Goal: Obtain resource: Download file/media

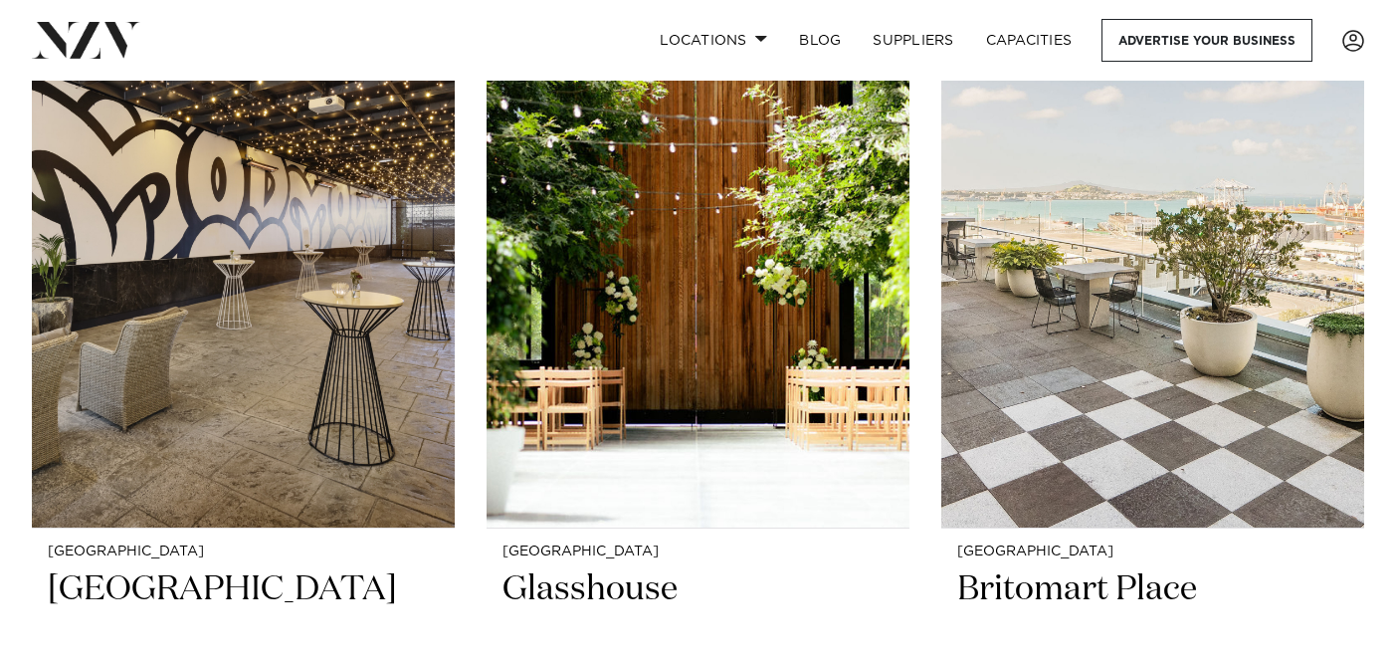
scroll to position [2951, 0]
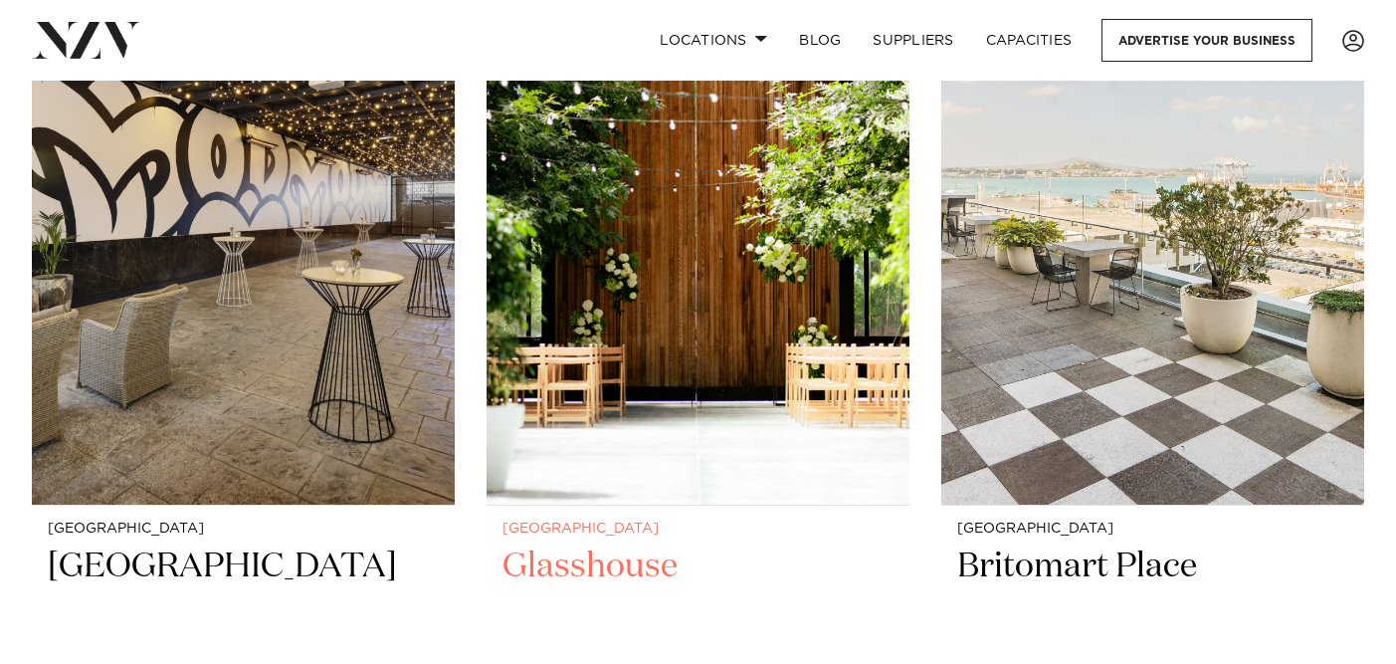
click at [580, 544] on h2 "Glasshouse" at bounding box center [698, 611] width 391 height 134
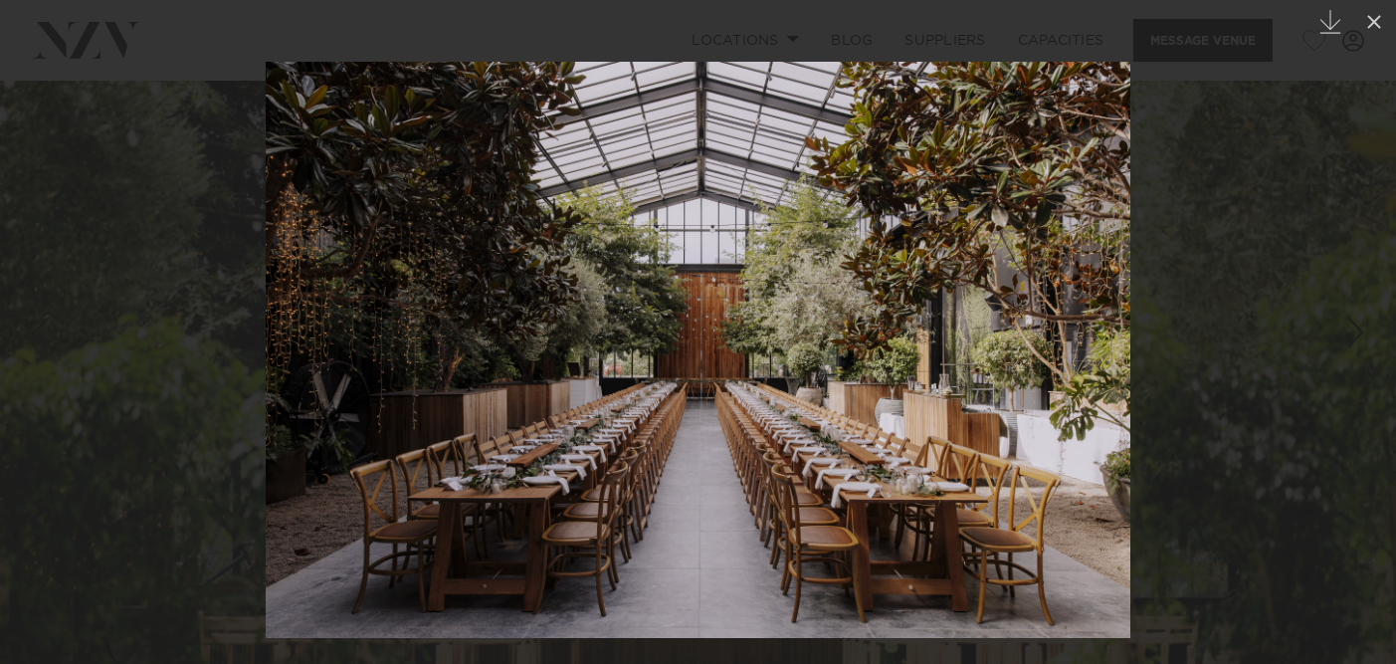
drag, startPoint x: 691, startPoint y: 253, endPoint x: 1092, endPoint y: 282, distance: 402.1
click at [1095, 282] on img at bounding box center [698, 350] width 865 height 576
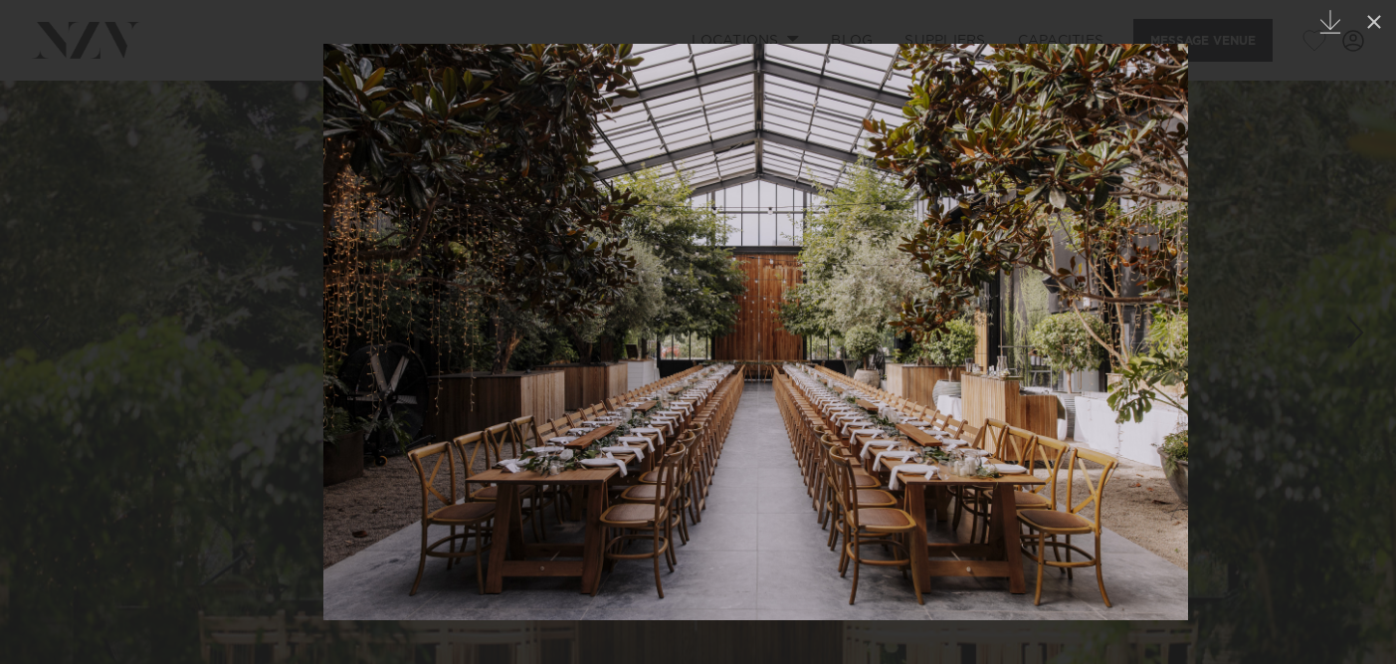
drag, startPoint x: 796, startPoint y: 360, endPoint x: 874, endPoint y: 215, distance: 164.8
click at [871, 215] on img at bounding box center [755, 332] width 865 height 576
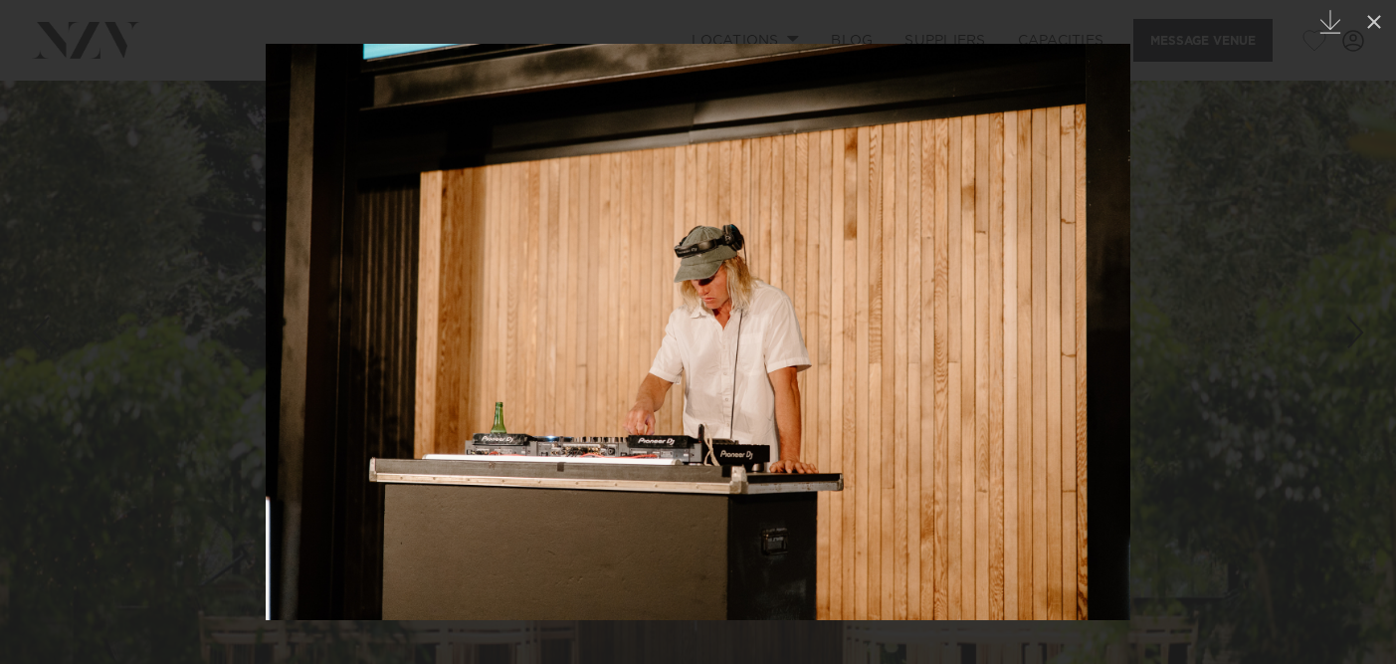
click at [121, 261] on div at bounding box center [698, 332] width 1396 height 664
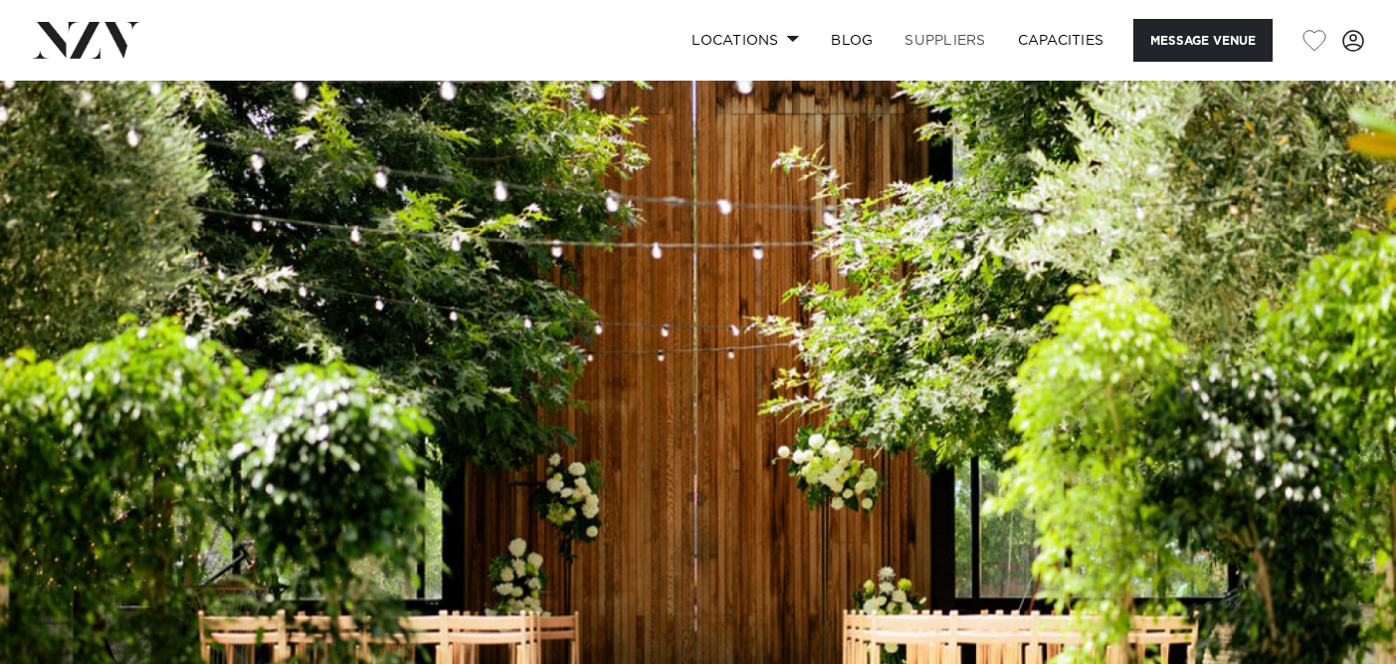
click at [925, 42] on link "SUPPLIERS" at bounding box center [945, 40] width 112 height 43
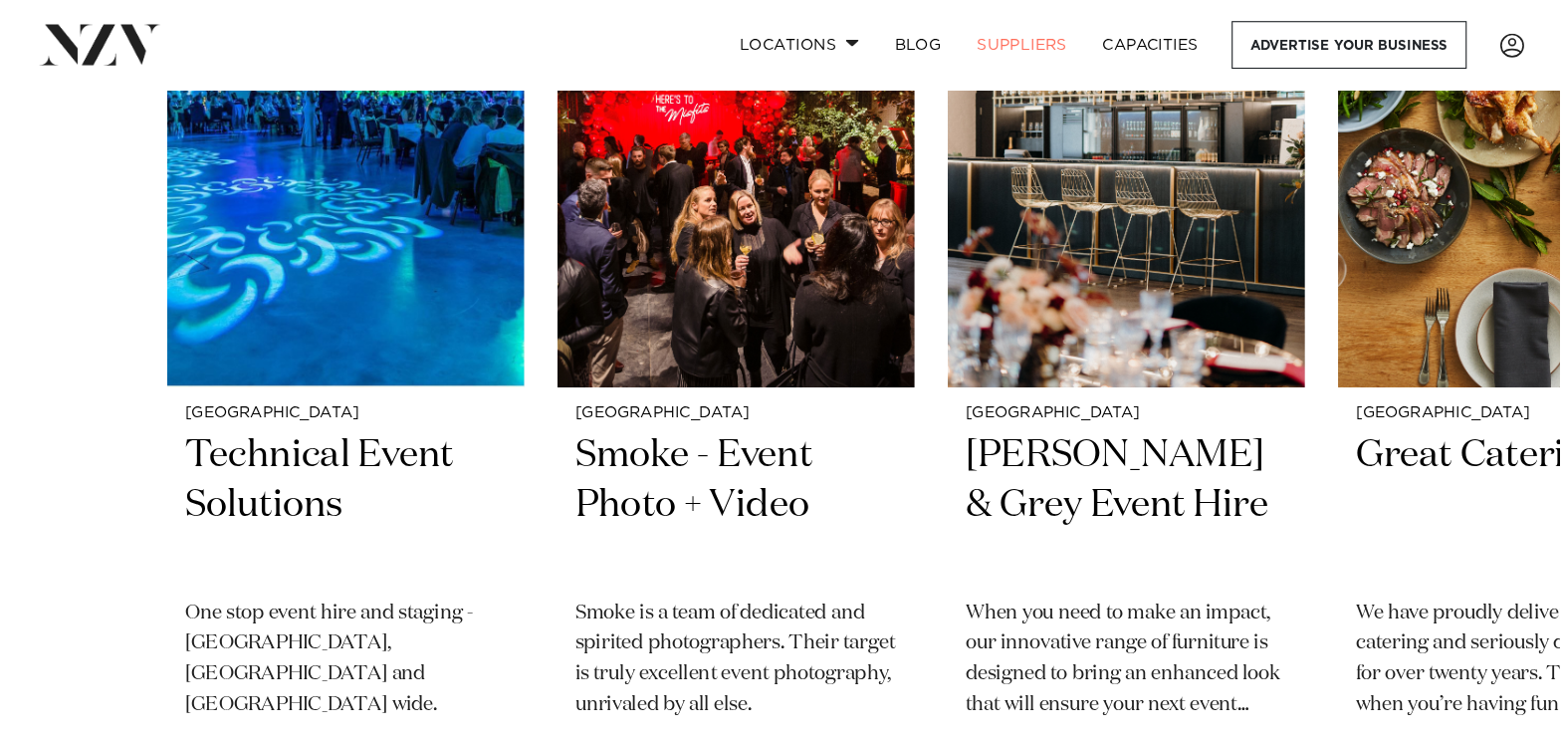
scroll to position [853, 0]
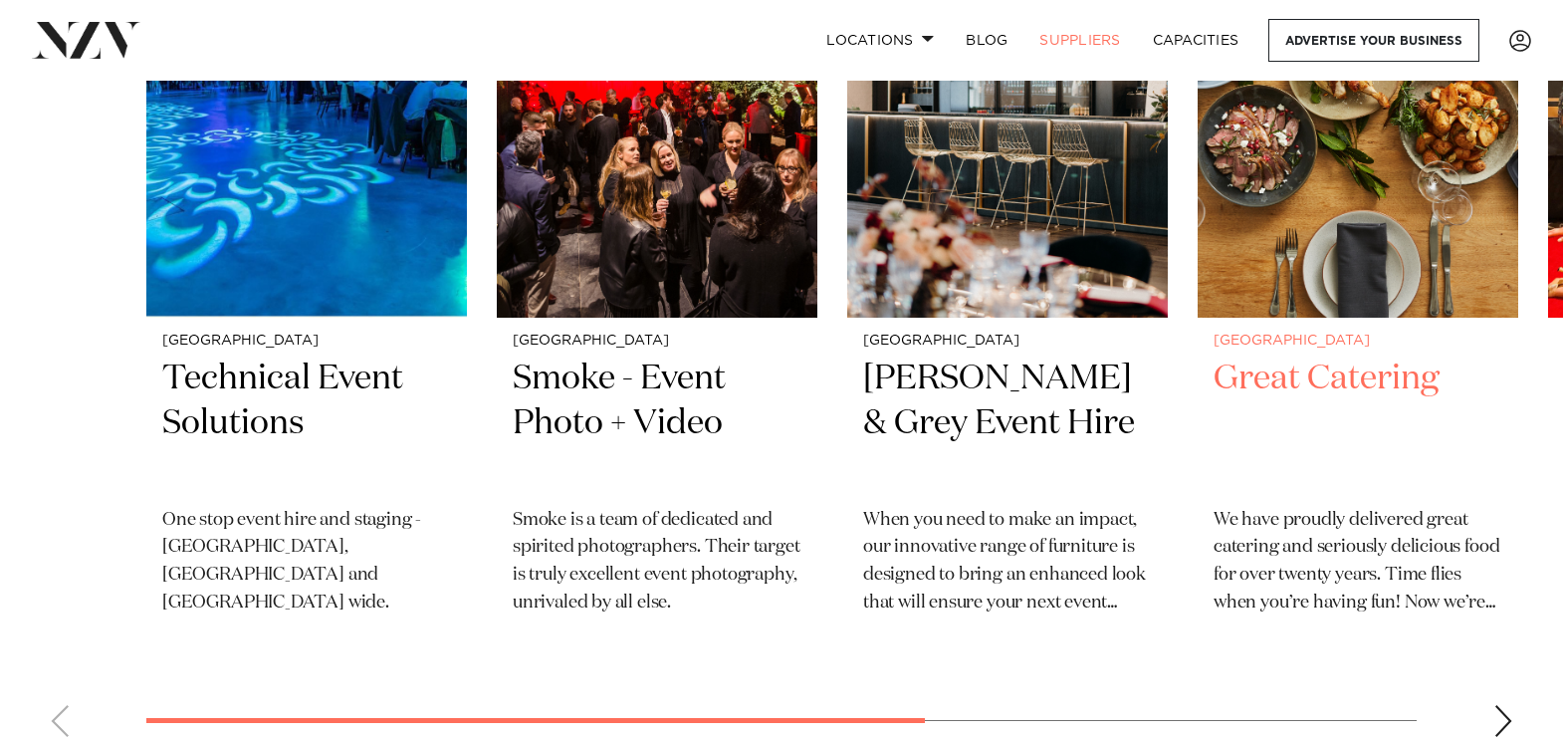
click at [1311, 376] on h2 "Great Catering" at bounding box center [1357, 423] width 289 height 134
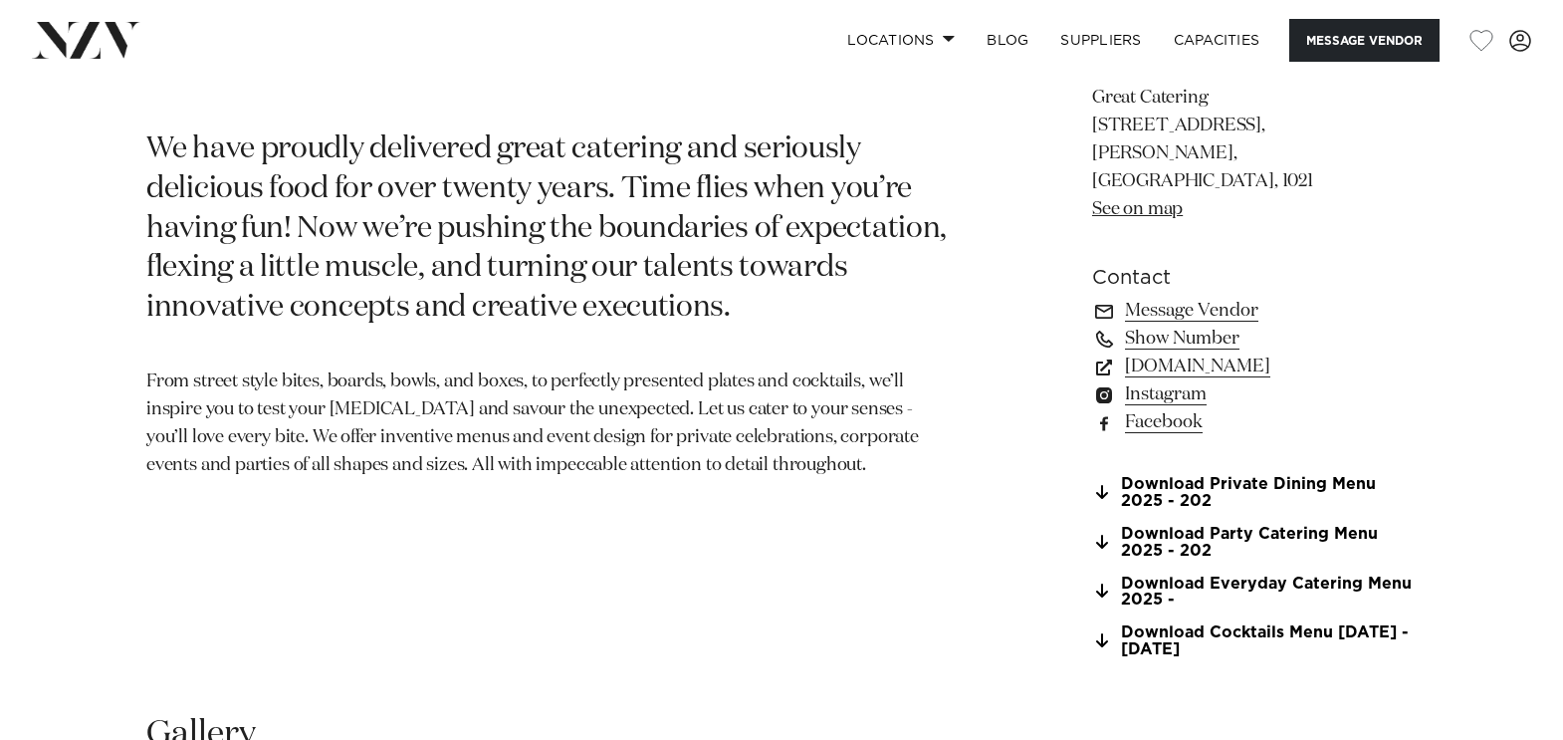
scroll to position [923, 0]
click at [1191, 475] on link "Download Private Dining Menu 2025 - 202" at bounding box center [1254, 492] width 324 height 34
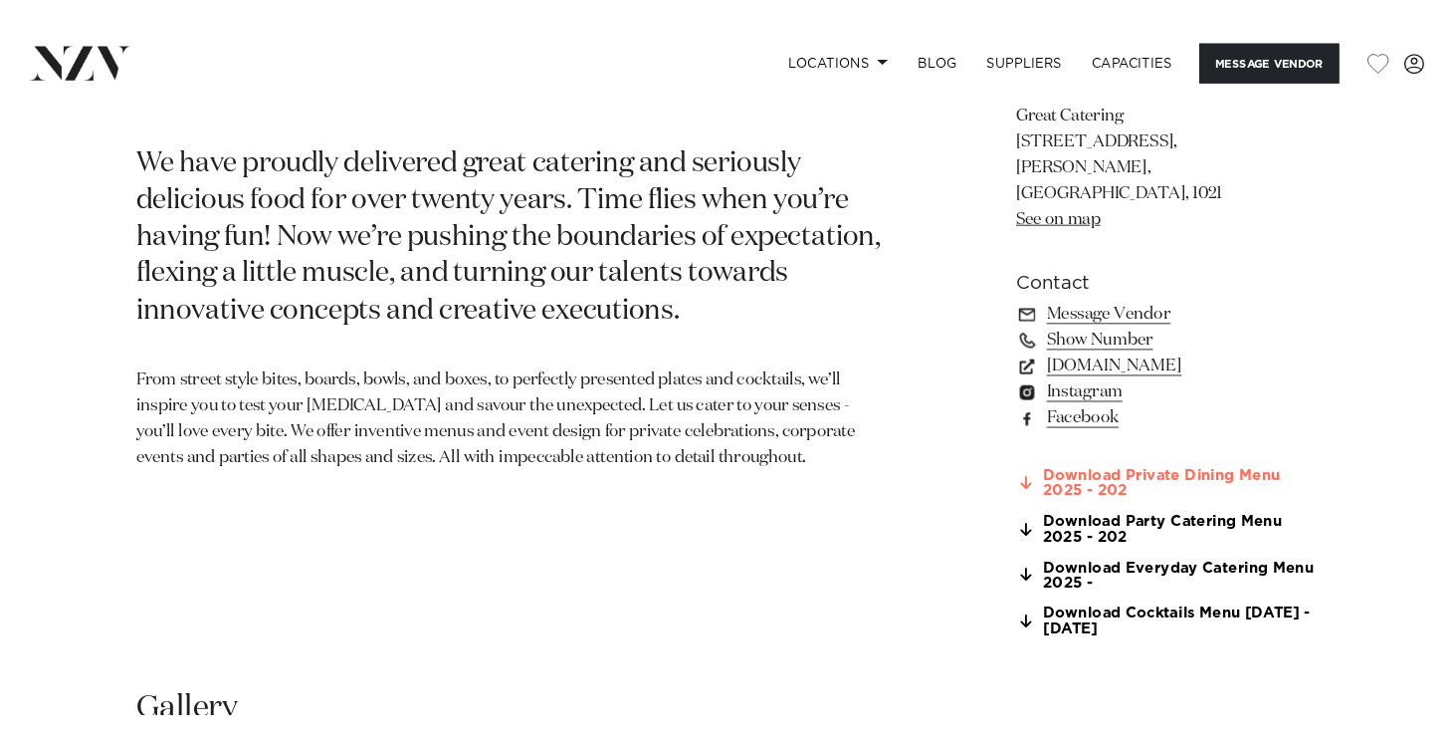
scroll to position [872, 0]
